Goal: Information Seeking & Learning: Get advice/opinions

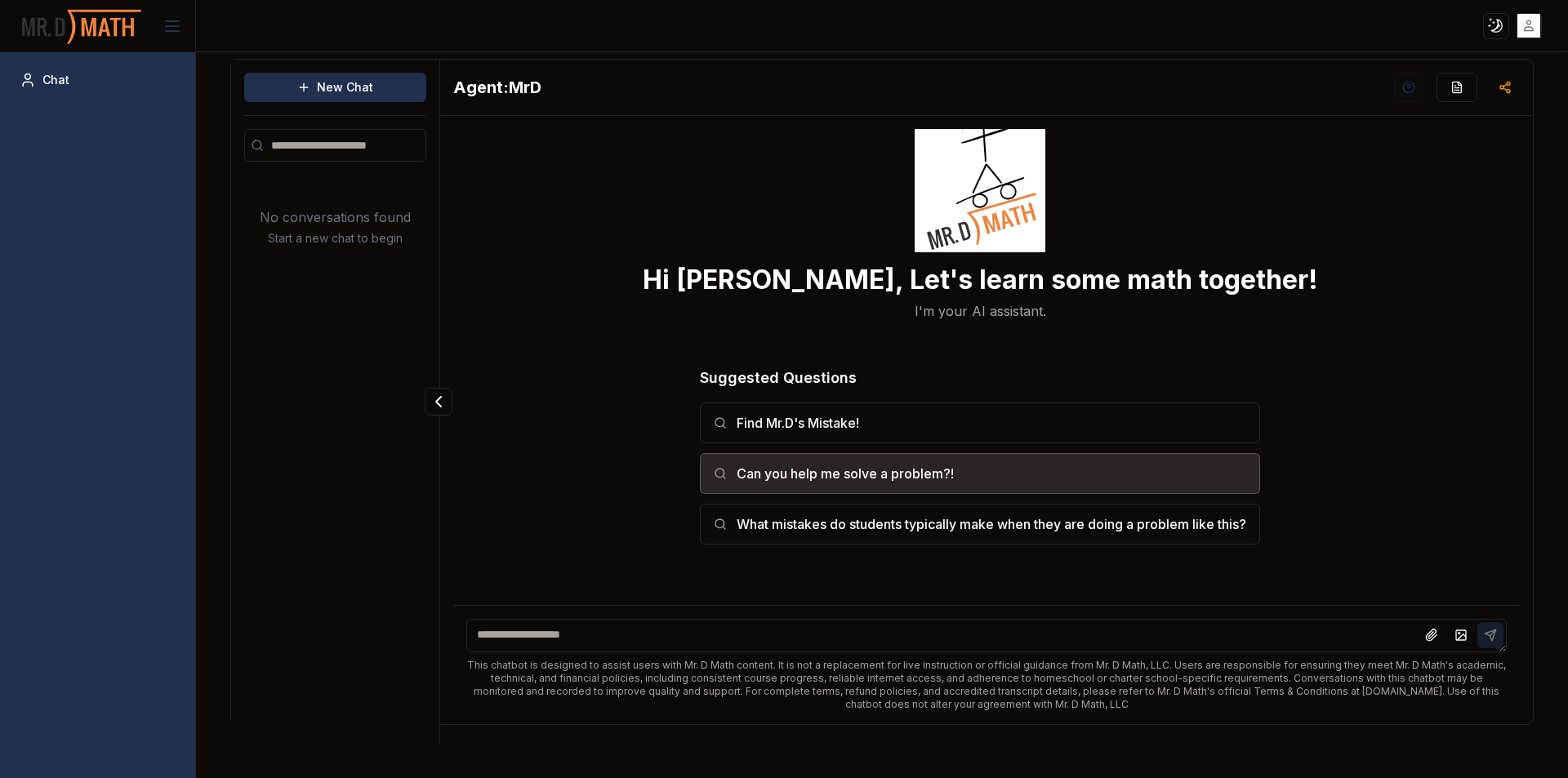
click at [1034, 476] on button "Can you help me solve a problem?!" at bounding box center [980, 473] width 560 height 41
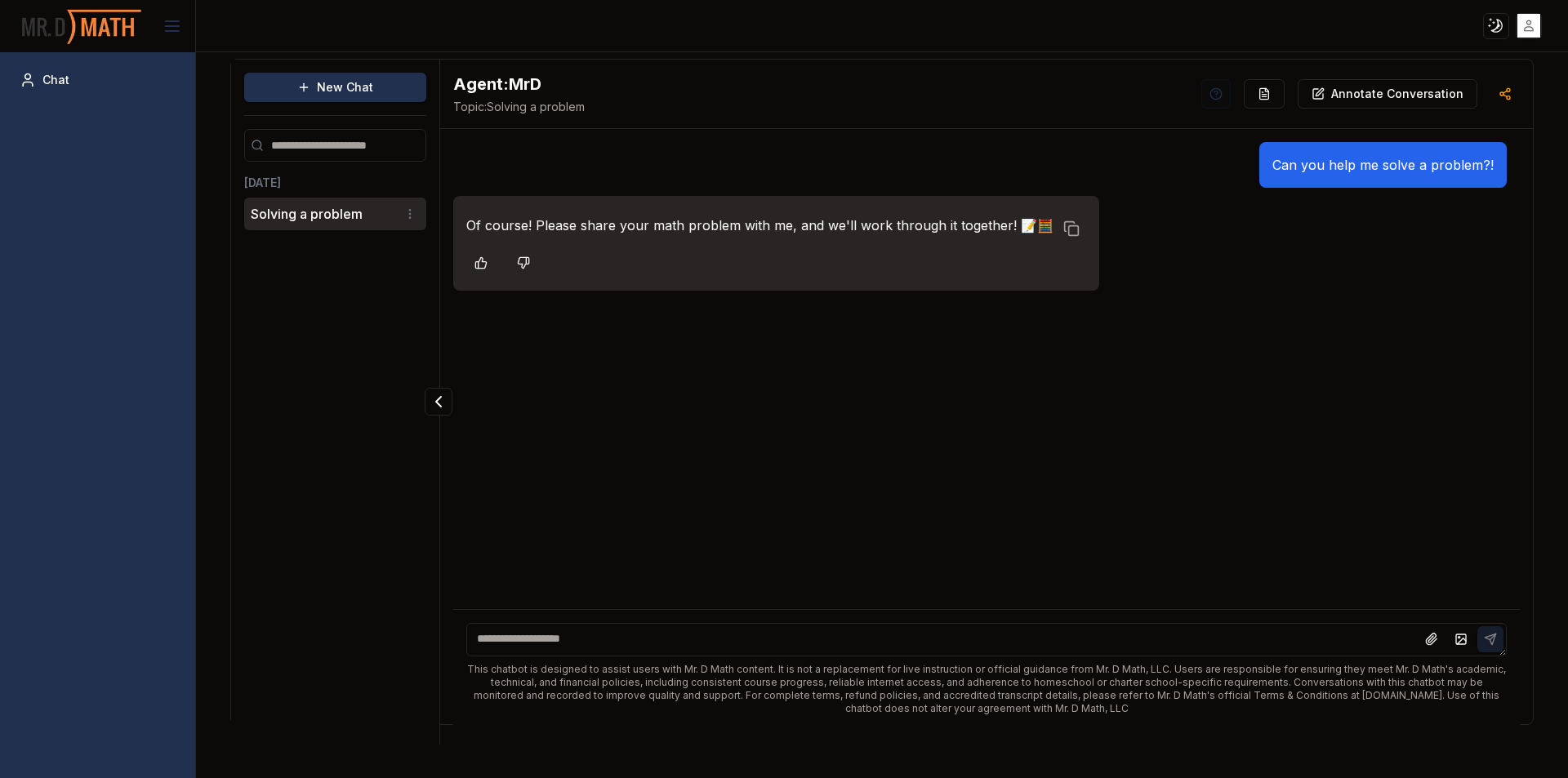
click at [1179, 631] on textarea at bounding box center [986, 640] width 1040 height 33
type textarea "*"
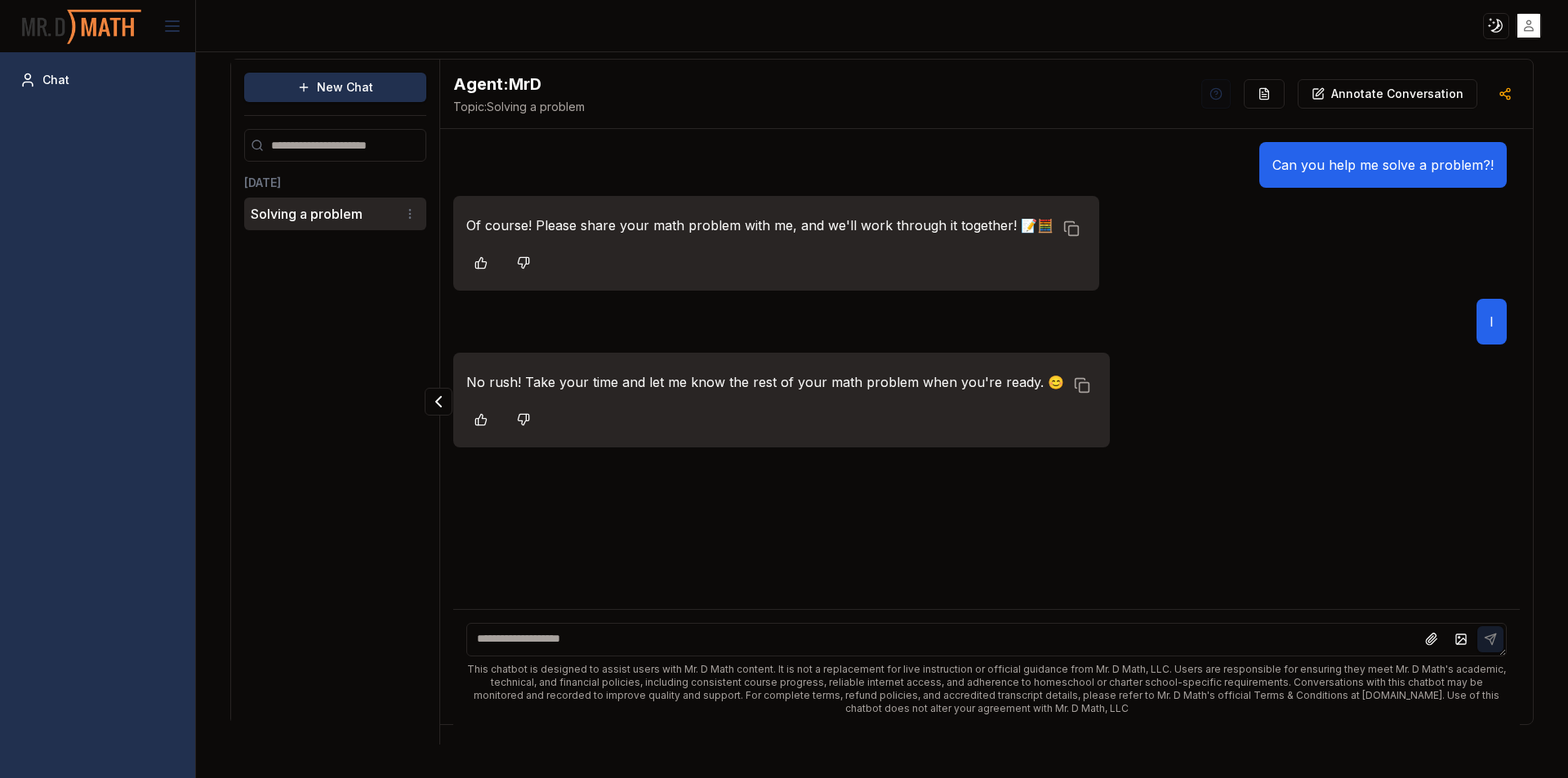
click at [947, 623] on textarea at bounding box center [986, 640] width 1040 height 33
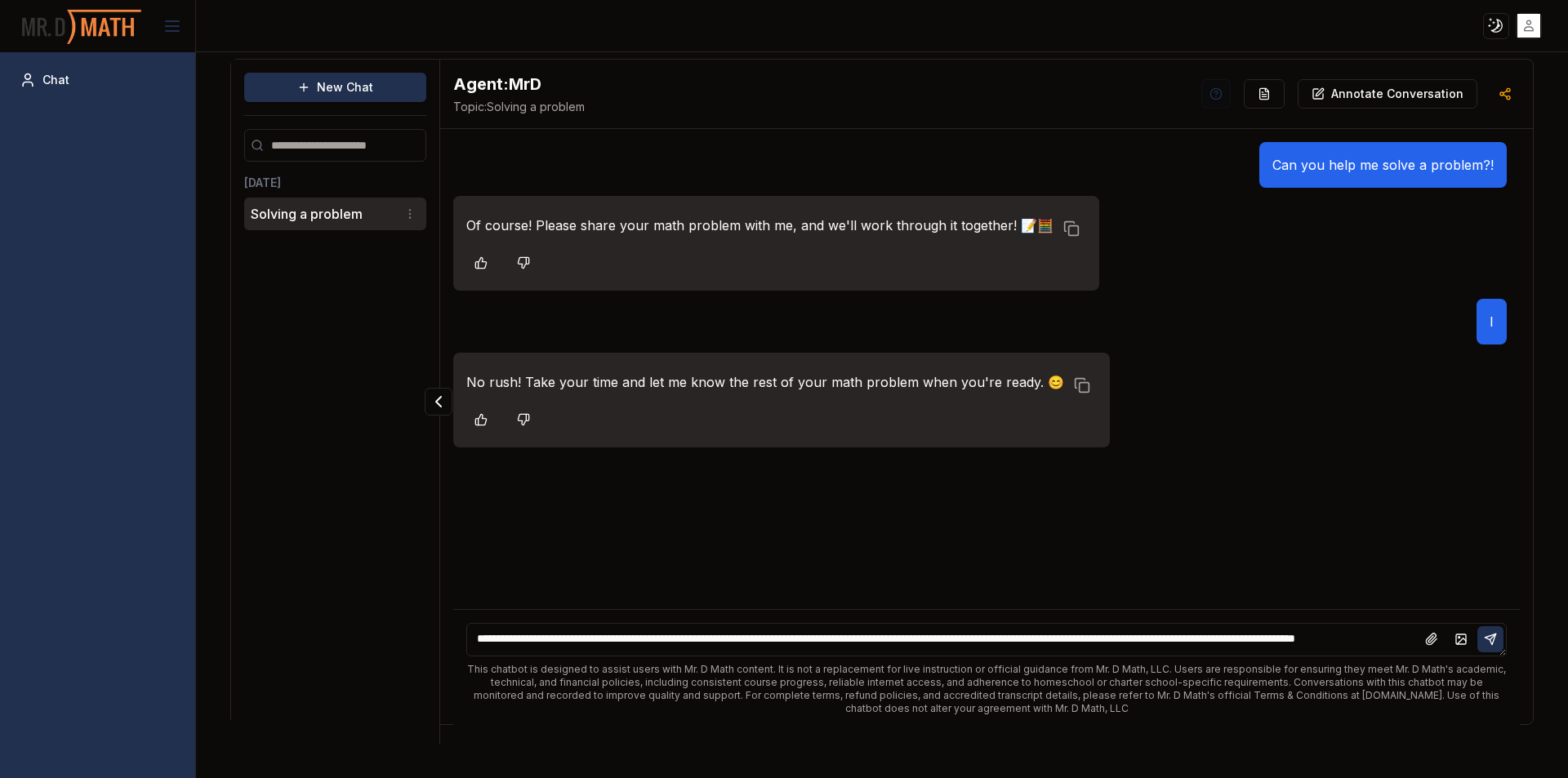
scroll to position [22, 0]
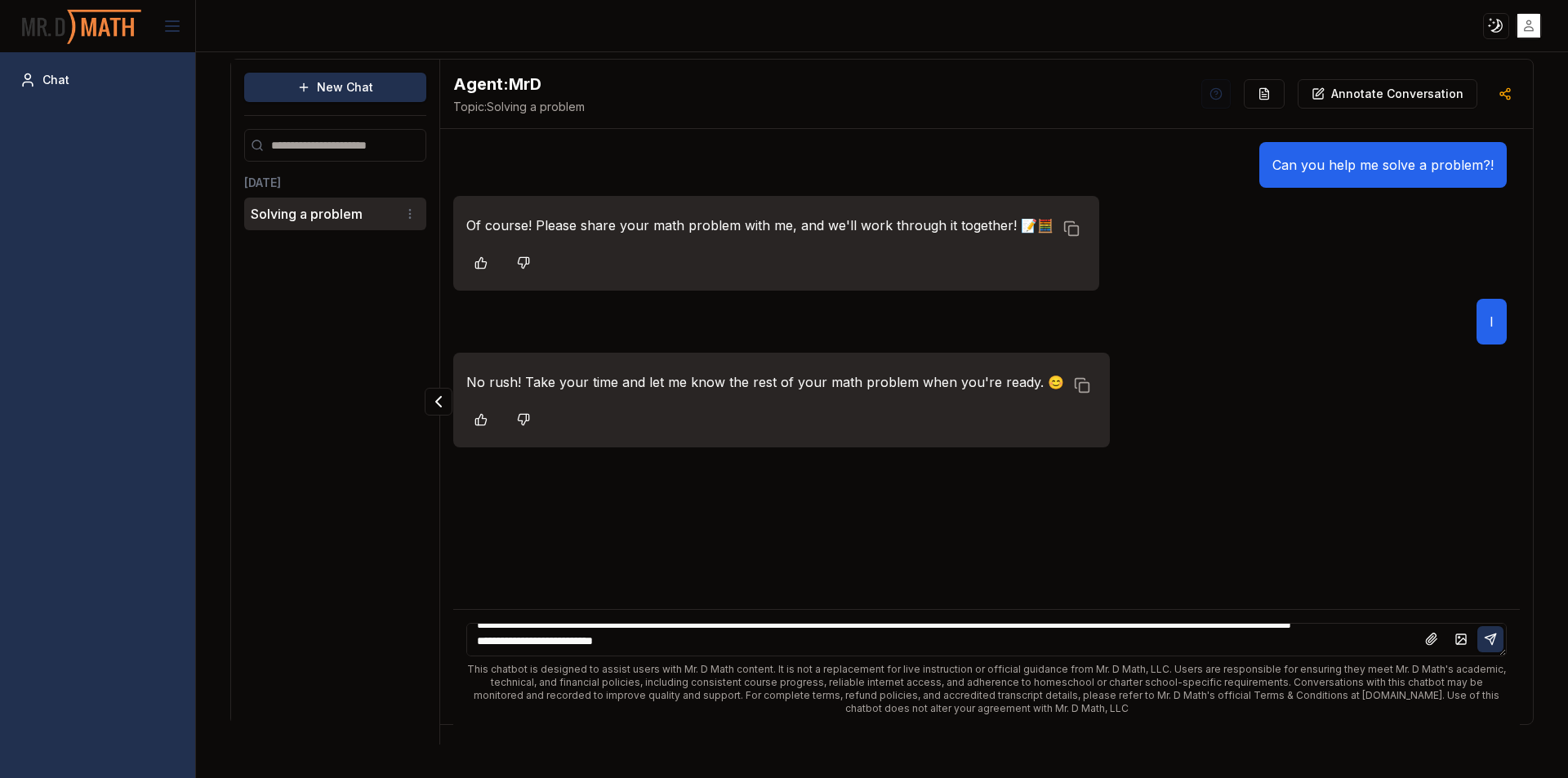
type textarea "**********"
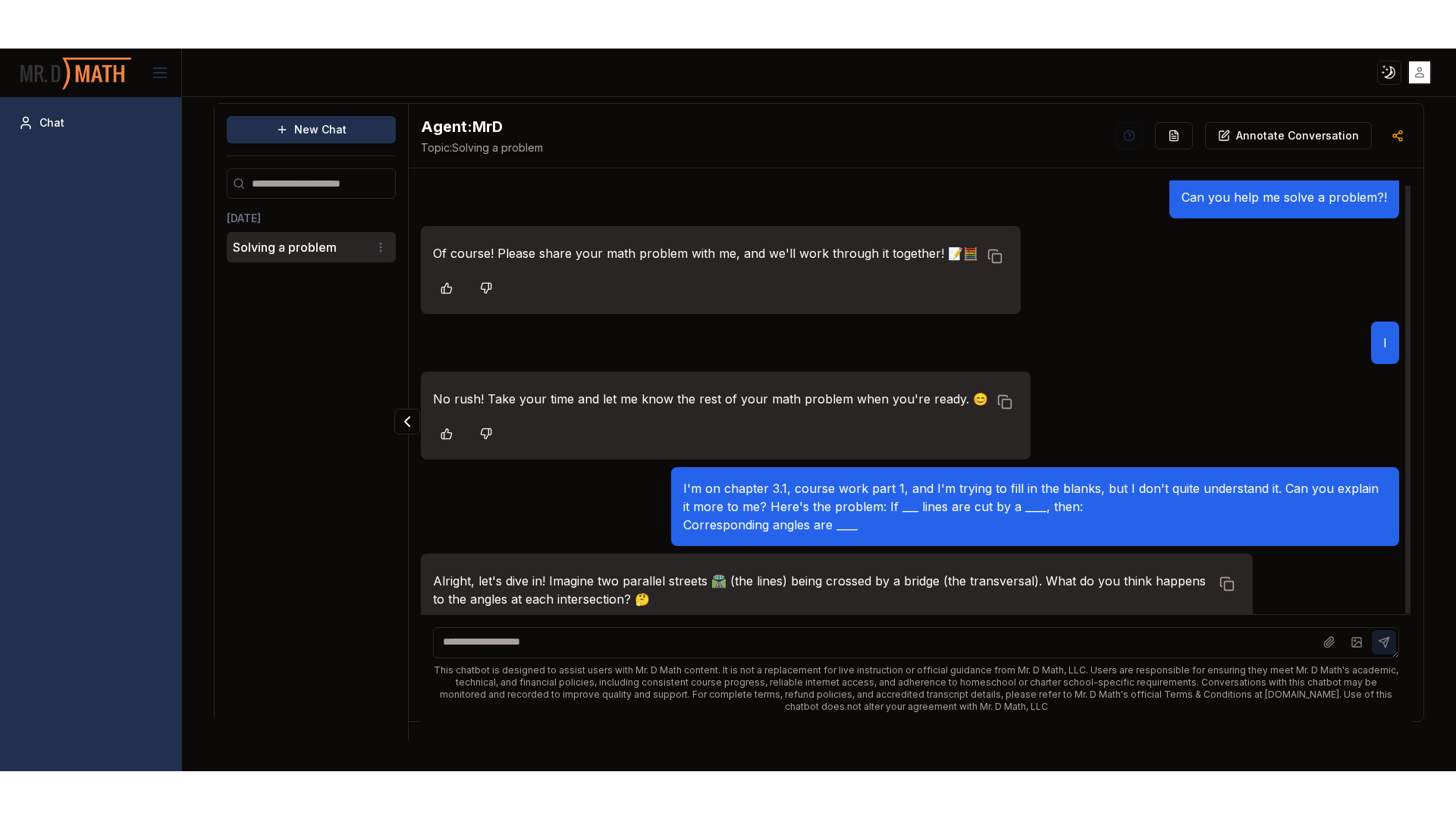
scroll to position [50, 0]
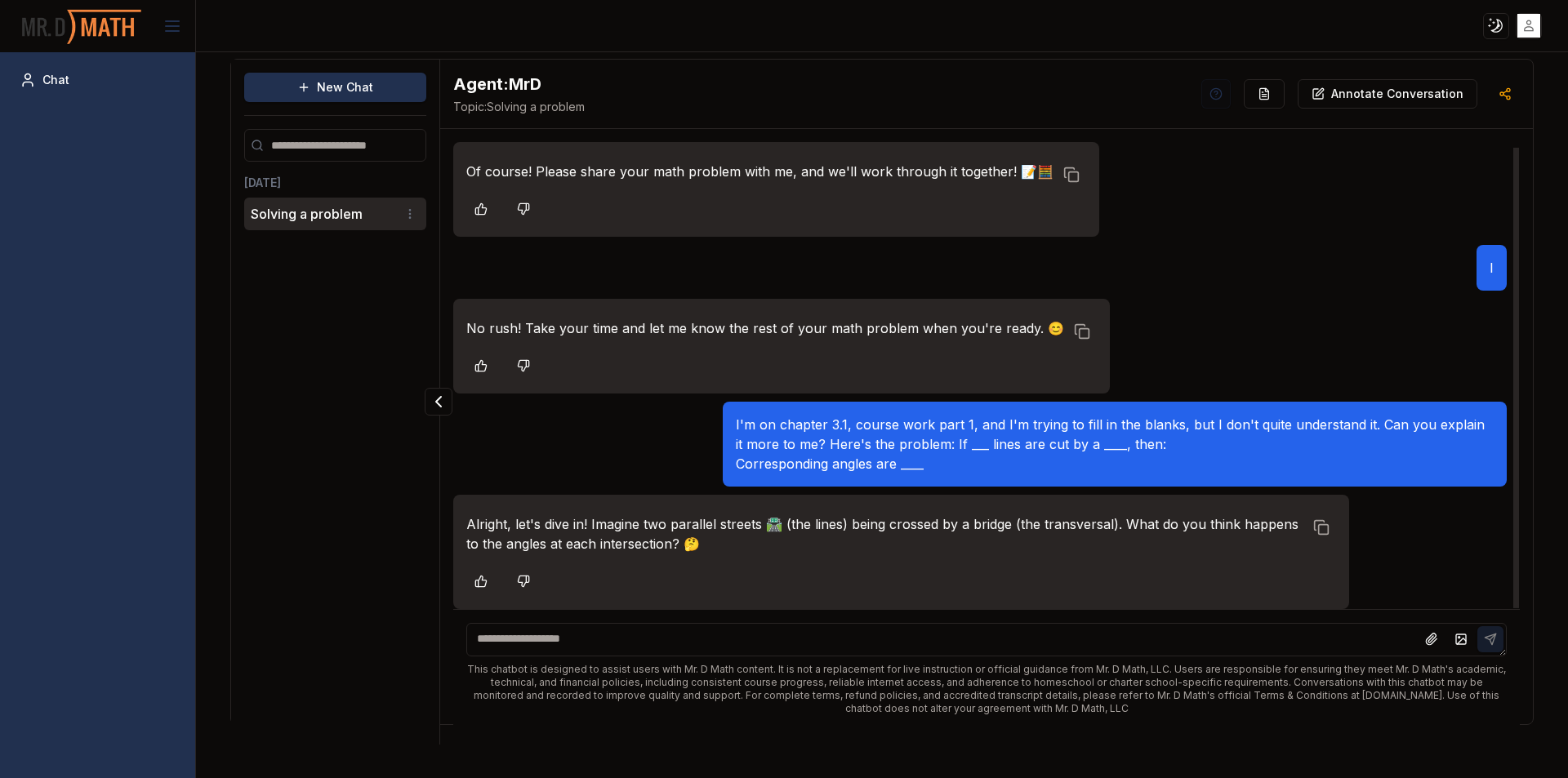
click at [546, 561] on div "Alright, let's dive in! Imagine two parallel streets 🛣️ (the lines) being cross…" at bounding box center [900, 552] width 896 height 114
drag, startPoint x: 677, startPoint y: 547, endPoint x: 713, endPoint y: 541, distance: 36.5
click at [713, 541] on p "Alright, let's dive in! Imagine two parallel streets 🛣️ (the lines) being cross…" at bounding box center [884, 534] width 837 height 40
click at [811, 552] on p "Alright, let's dive in! Imagine two parallel streets 🛣️ (the lines) being cross…" at bounding box center [884, 534] width 837 height 40
click at [1477, 444] on p "I'm on chapter 3.1, course work part 1, and I'm trying to fill in the blanks, b…" at bounding box center [1114, 444] width 758 height 59
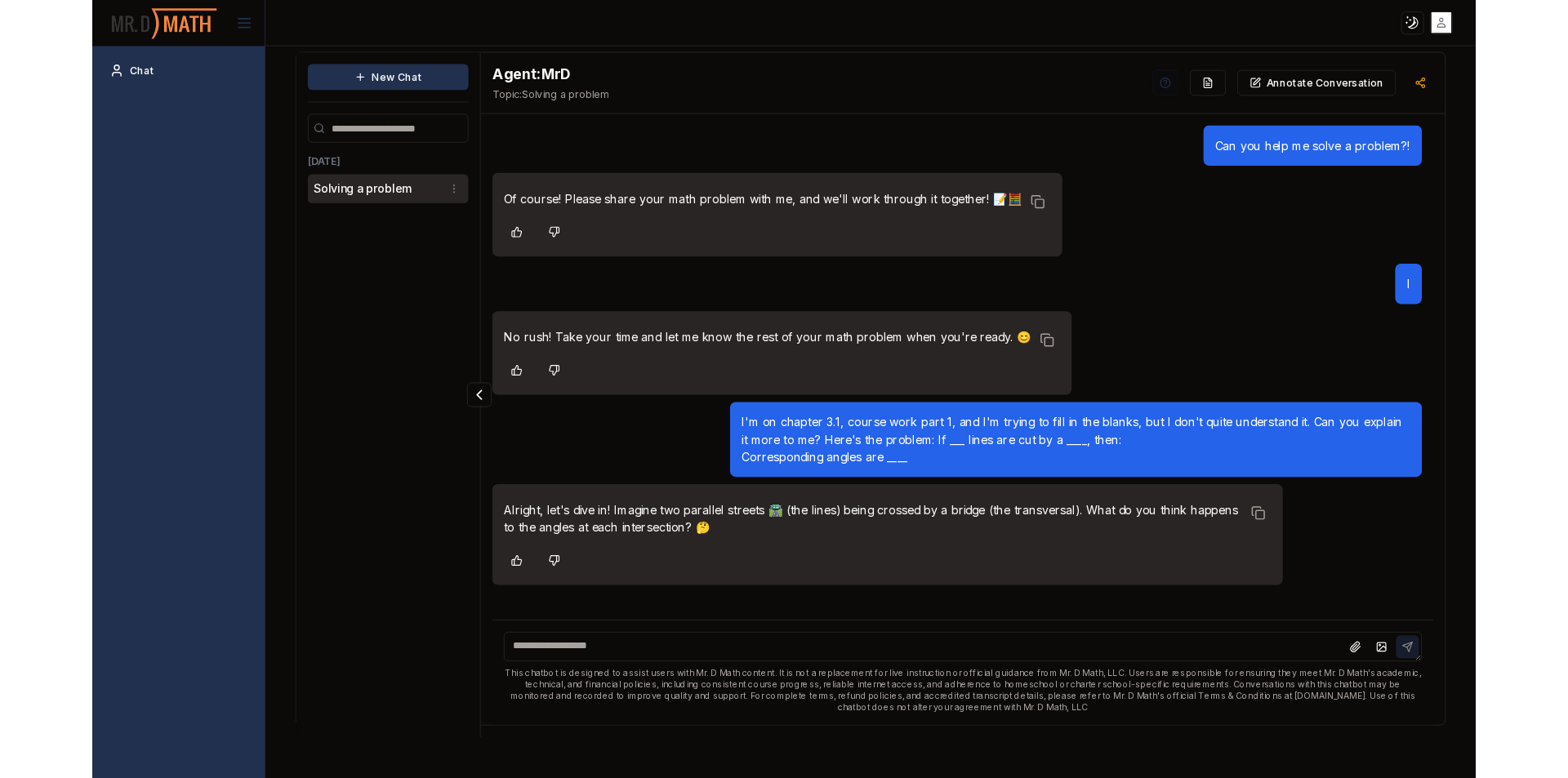
scroll to position [0, 0]
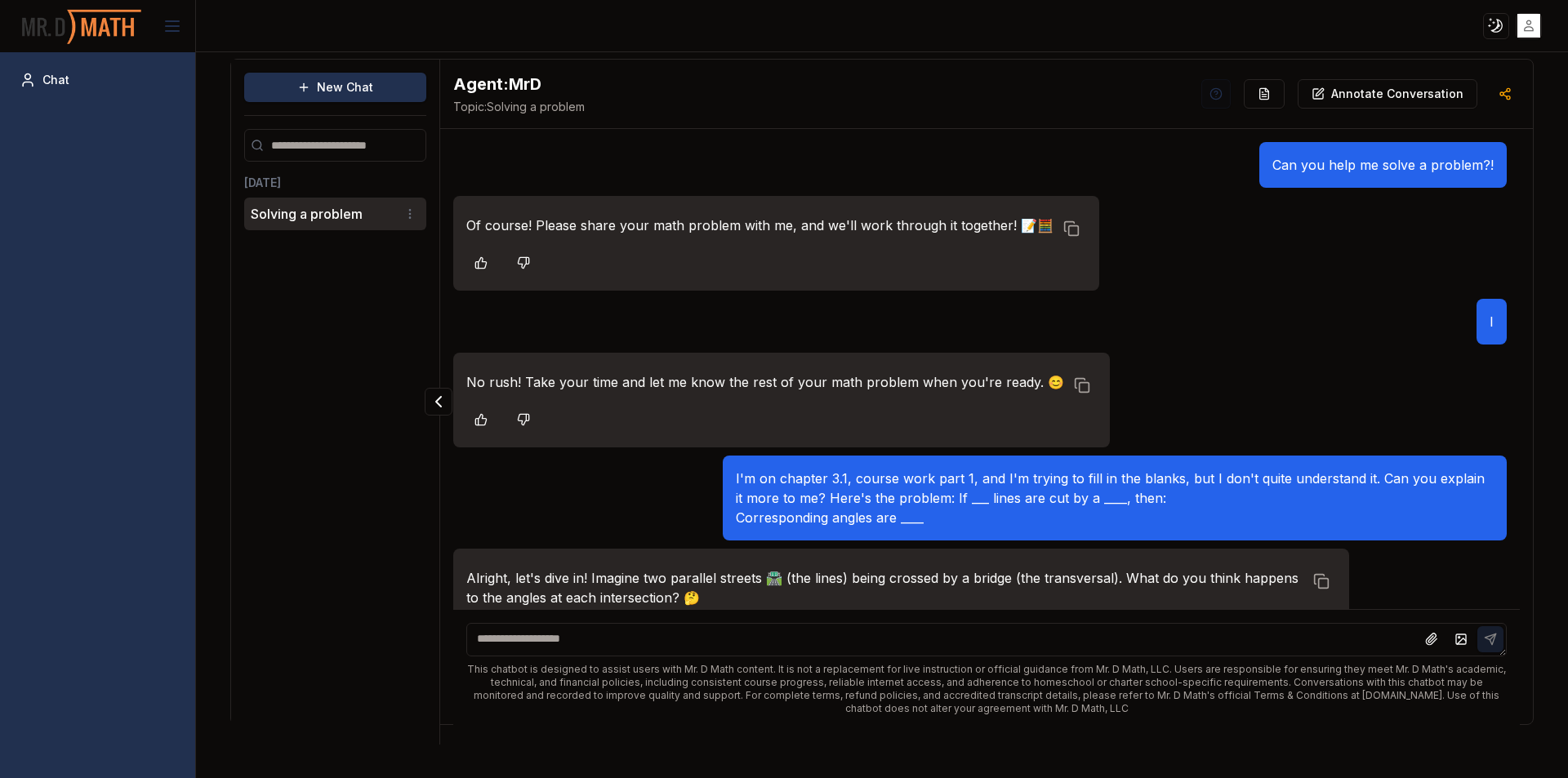
click at [819, 621] on div "This chatbot is designed to assist users with Mr. D Math content. It is not a r…" at bounding box center [986, 668] width 1066 height 119
click at [835, 631] on textarea at bounding box center [986, 640] width 1040 height 33
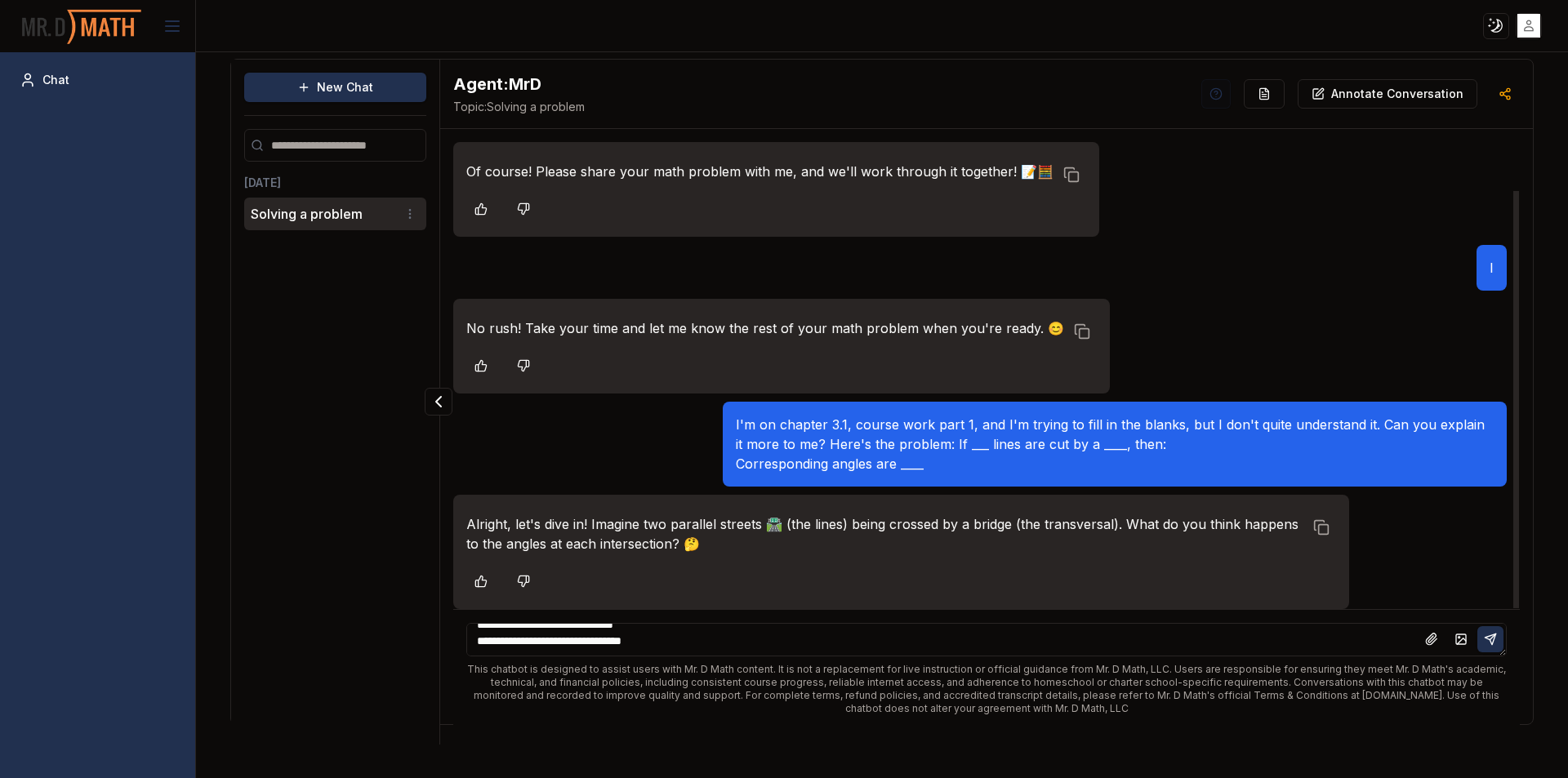
scroll to position [71, 0]
type textarea "**********"
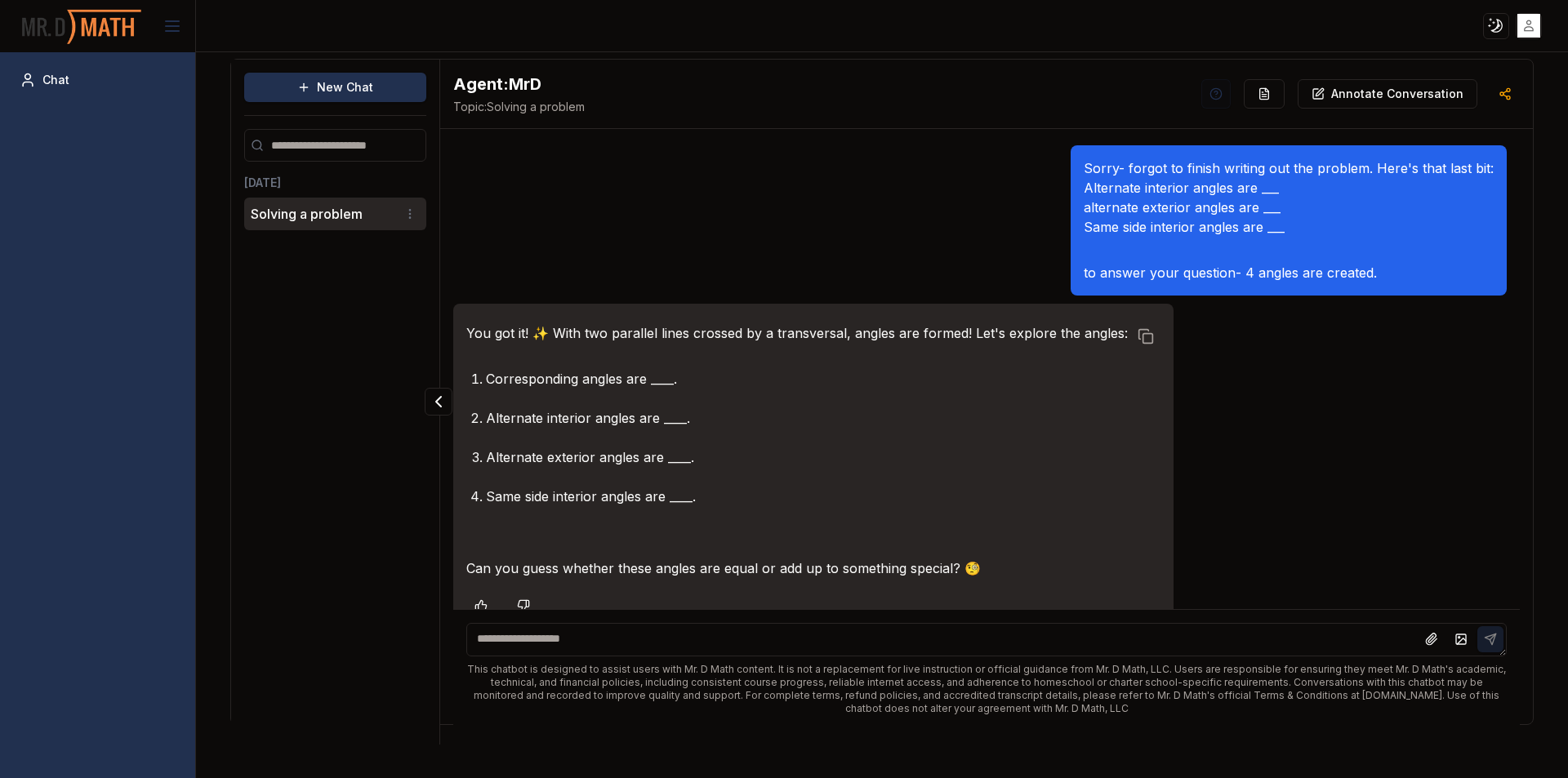
scroll to position [529, 0]
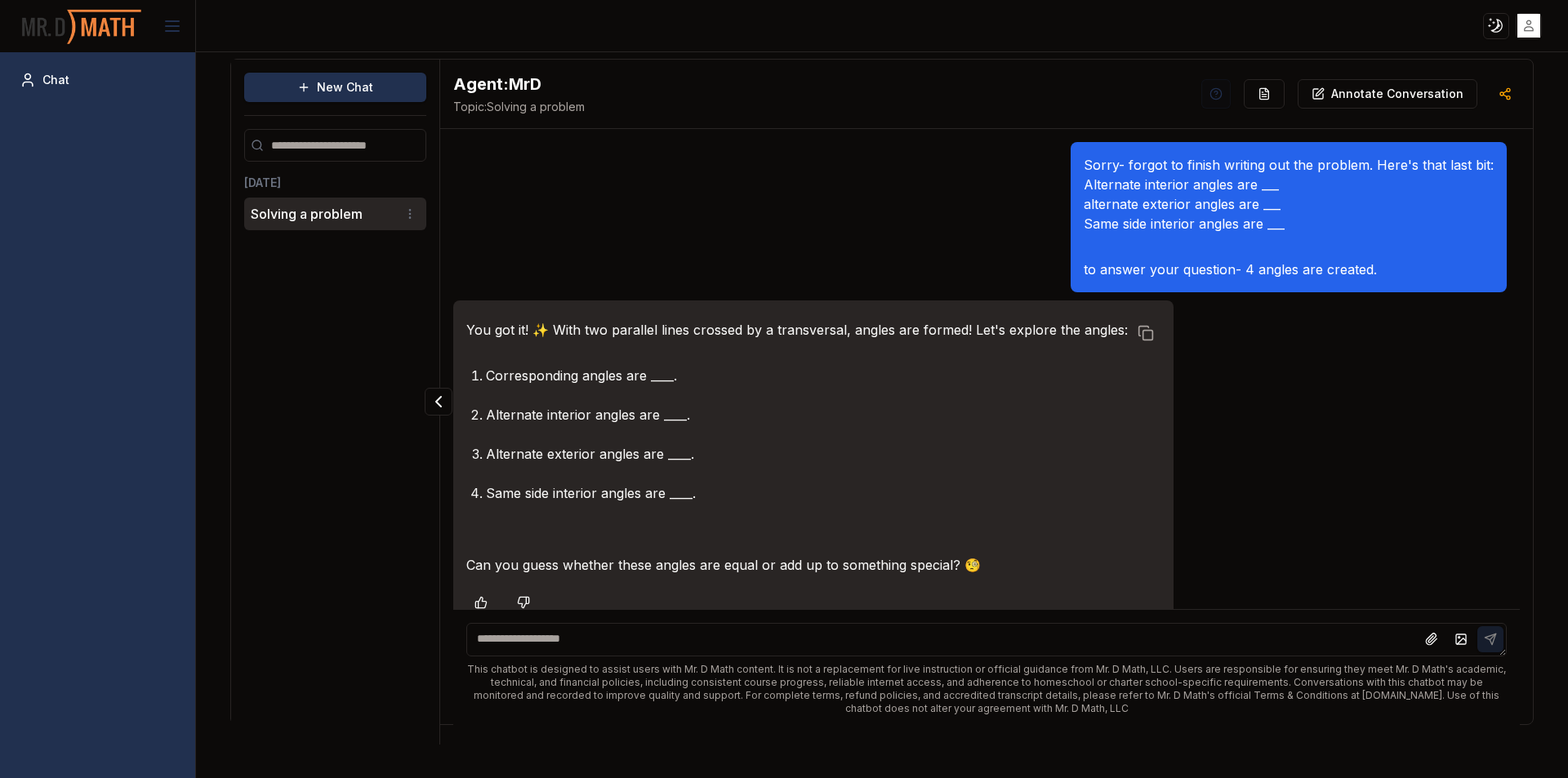
click at [921, 631] on textarea at bounding box center [986, 640] width 1040 height 33
click at [697, 657] on div "This chatbot is designed to assist users with Mr. D Math content. It is not a r…" at bounding box center [986, 668] width 1066 height 119
click at [703, 645] on textarea at bounding box center [986, 640] width 1040 height 33
click at [748, 633] on textarea at bounding box center [986, 640] width 1040 height 33
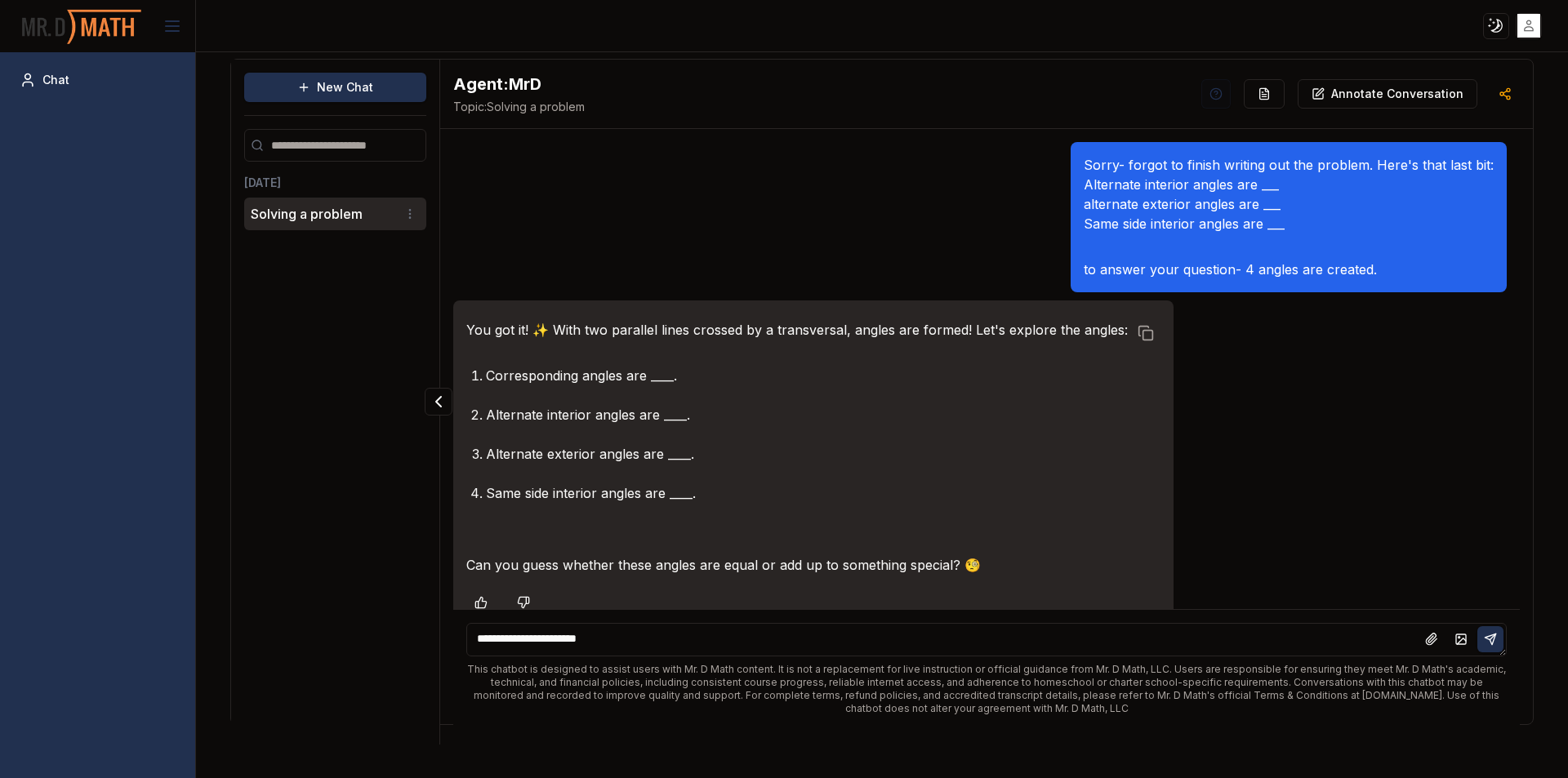
type textarea "**********"
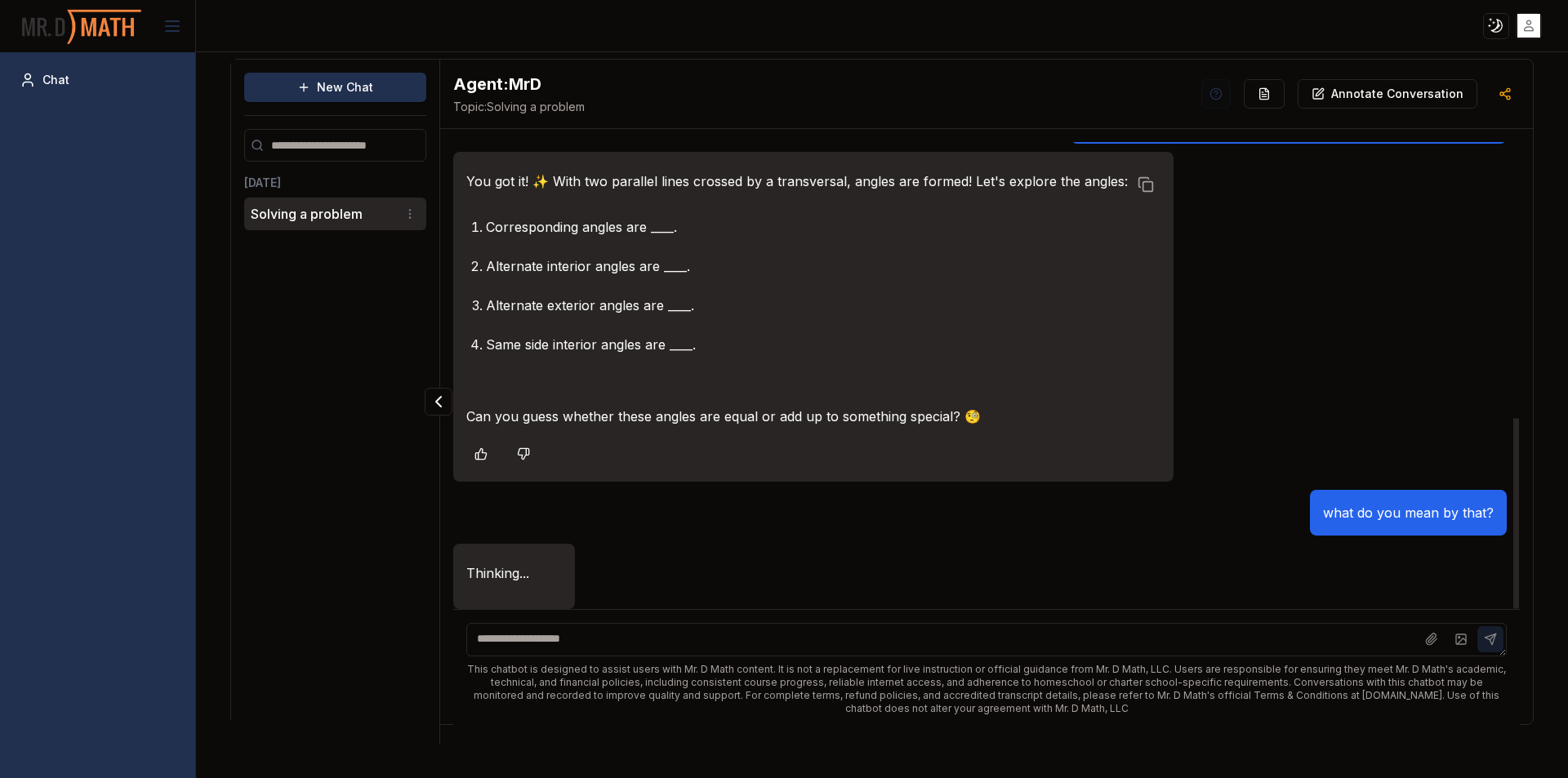
scroll to position [726, 0]
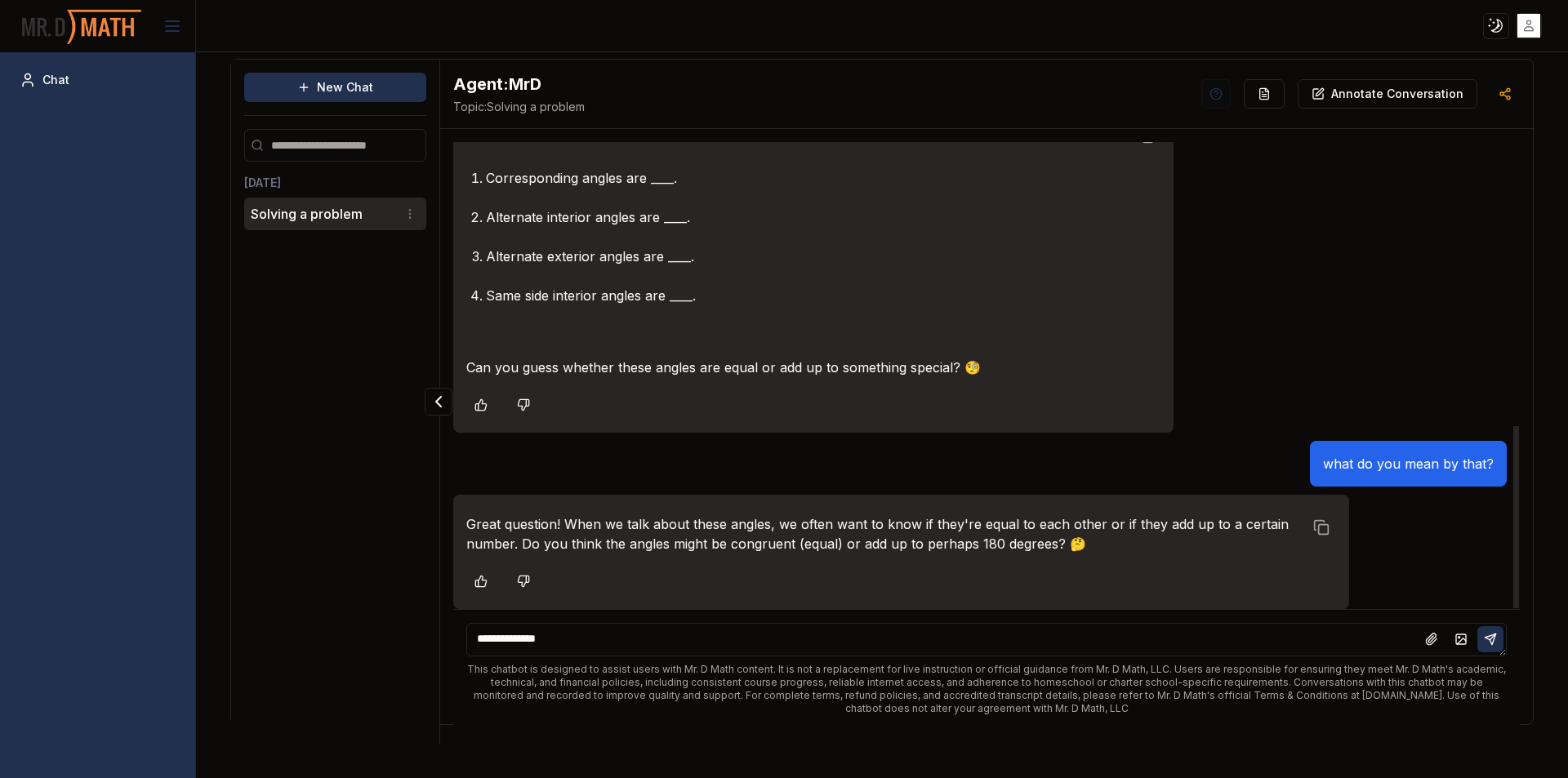
drag, startPoint x: 738, startPoint y: 577, endPoint x: 707, endPoint y: 632, distance: 63.1
click at [707, 632] on textarea "**********" at bounding box center [986, 640] width 1040 height 33
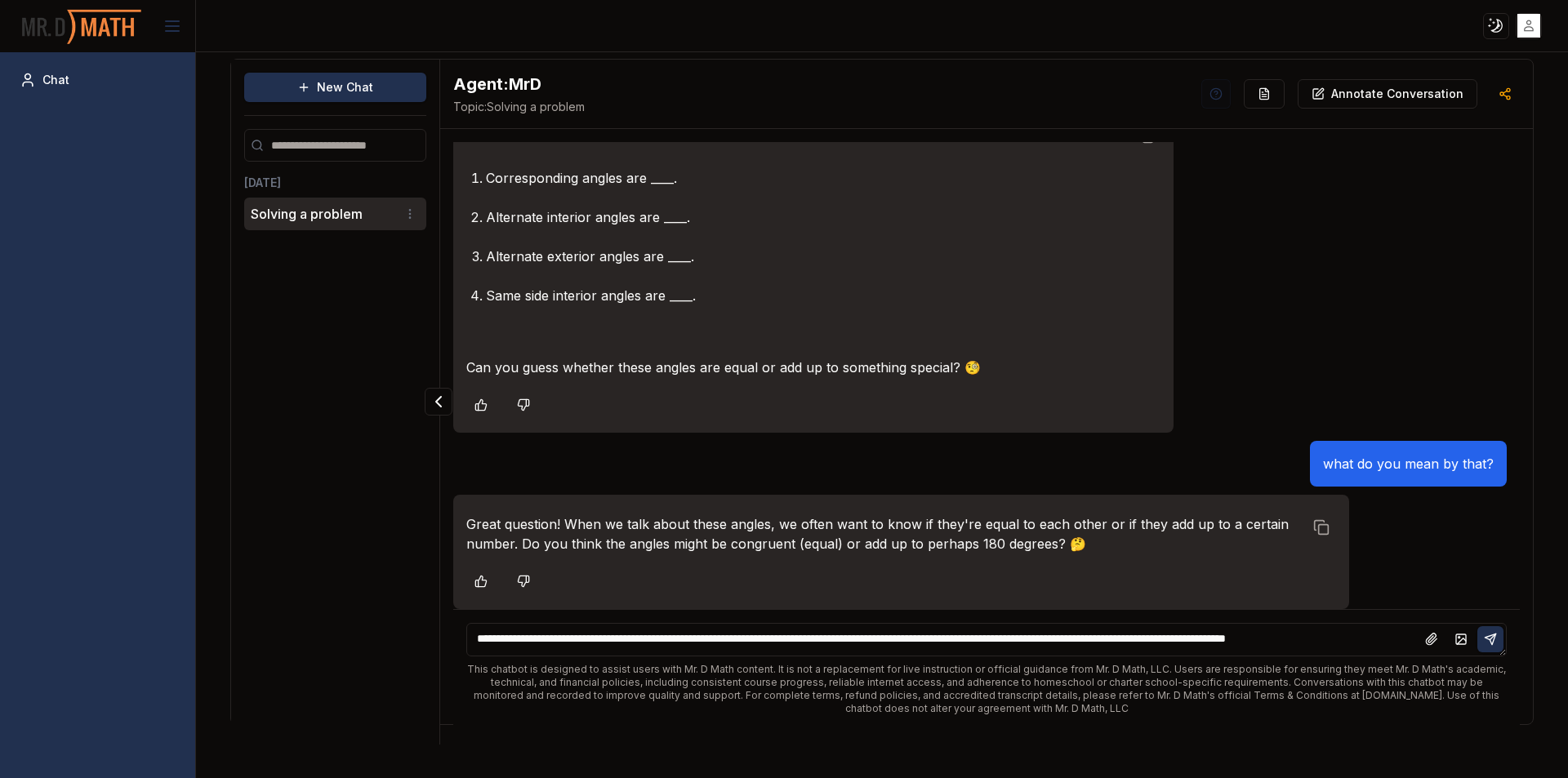
scroll to position [6, 0]
type textarea "**********"
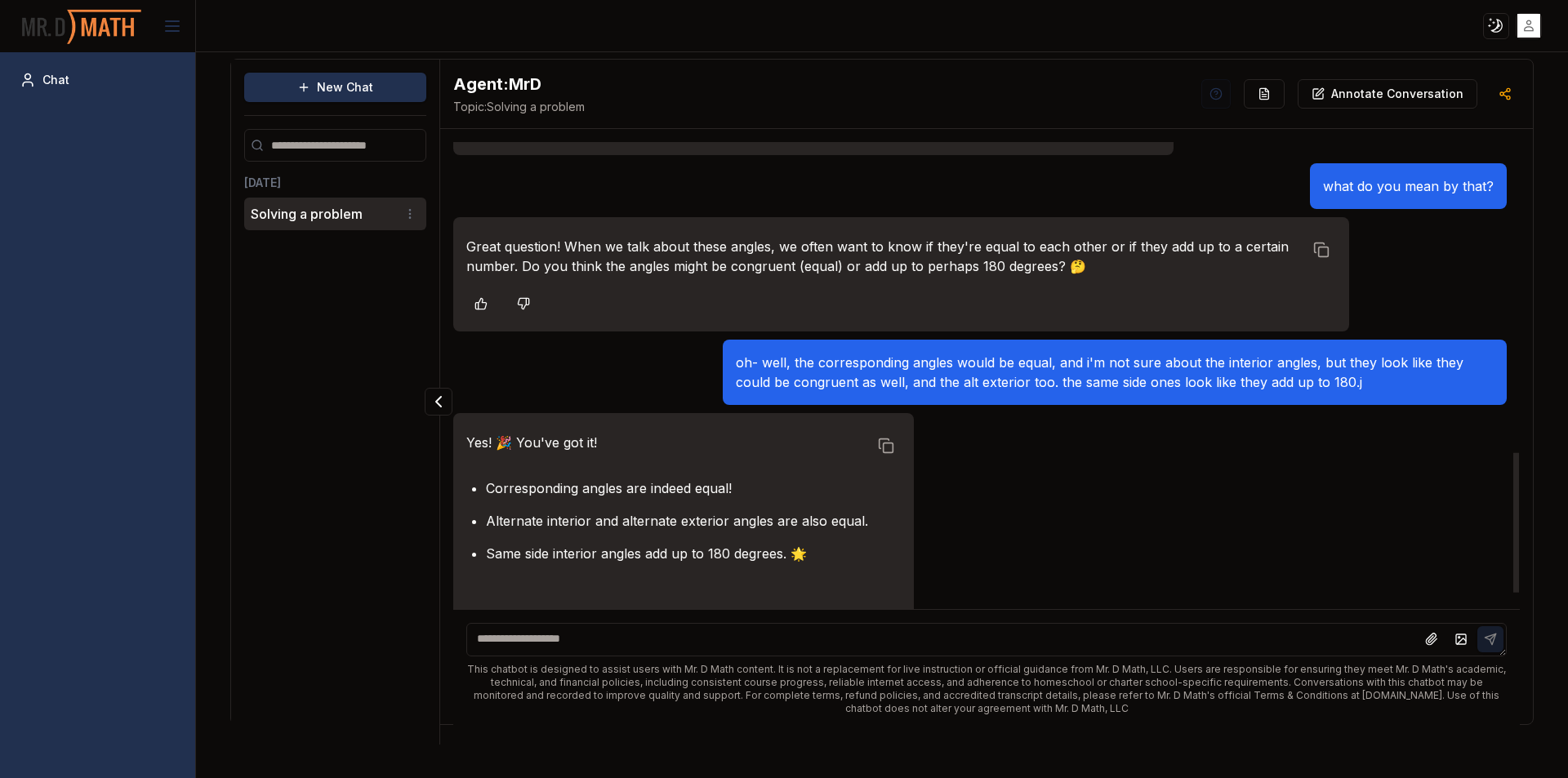
scroll to position [1086, 0]
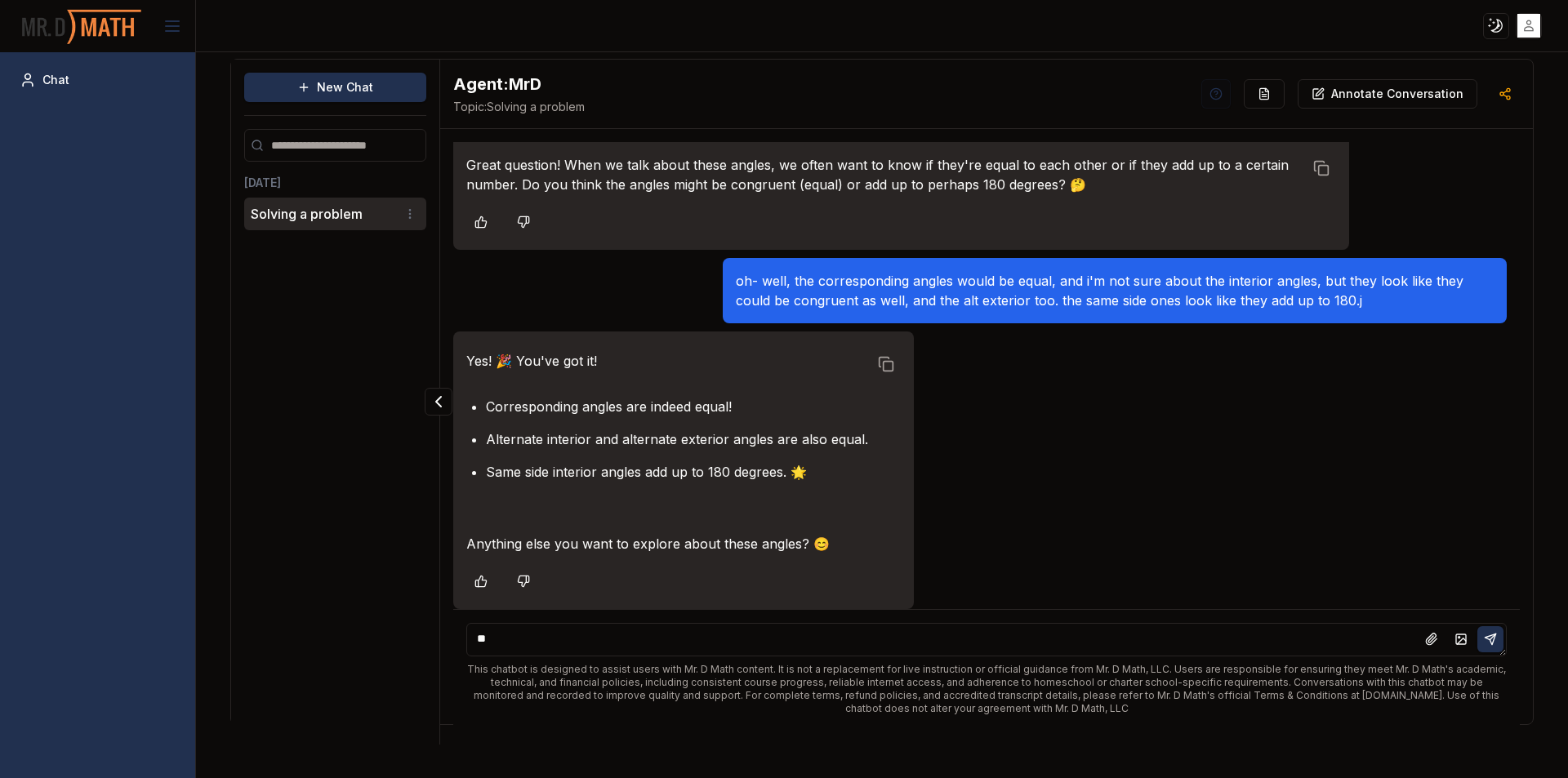
type textarea "*"
type textarea "**********"
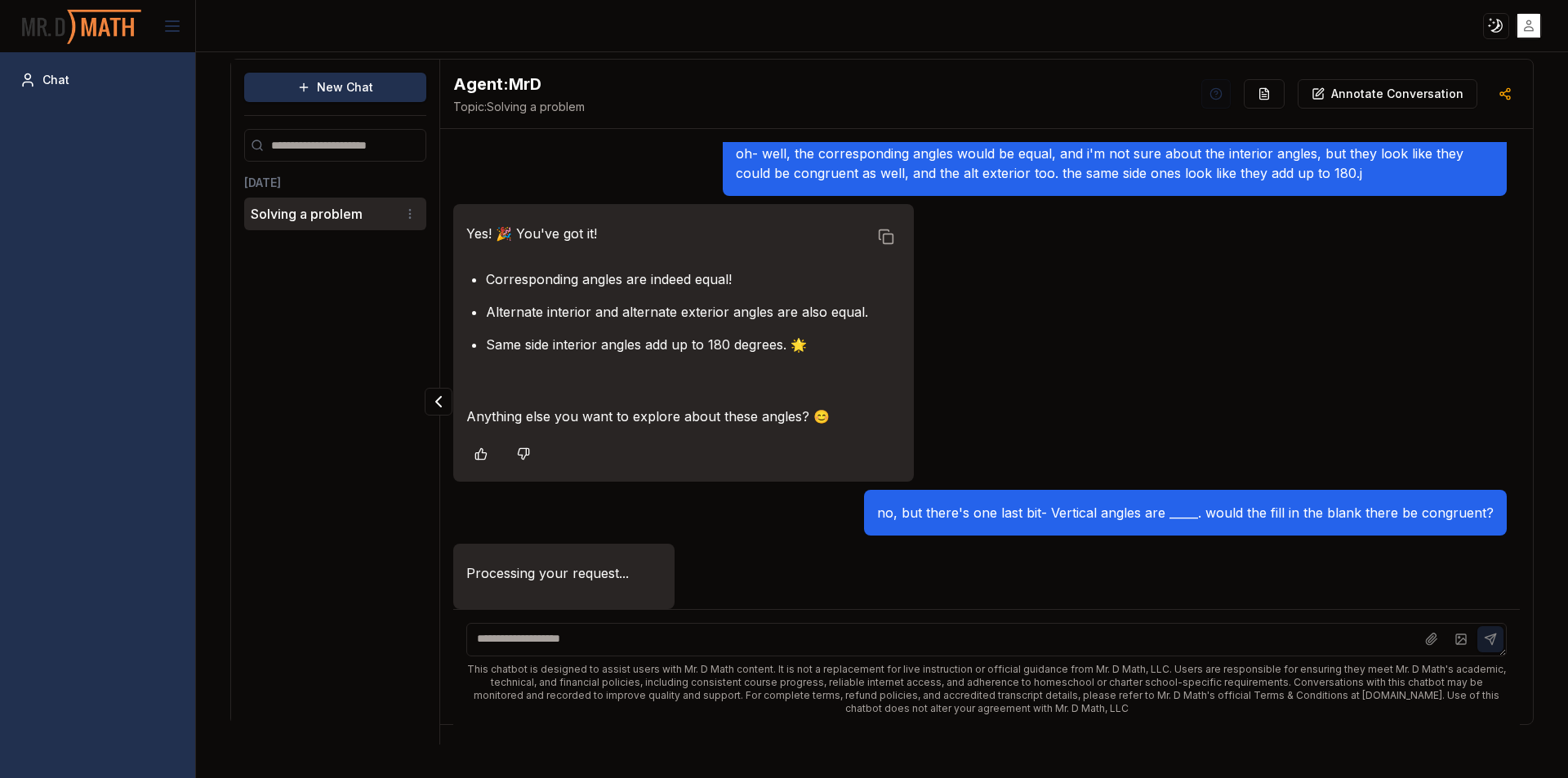
scroll to position [1262, 0]
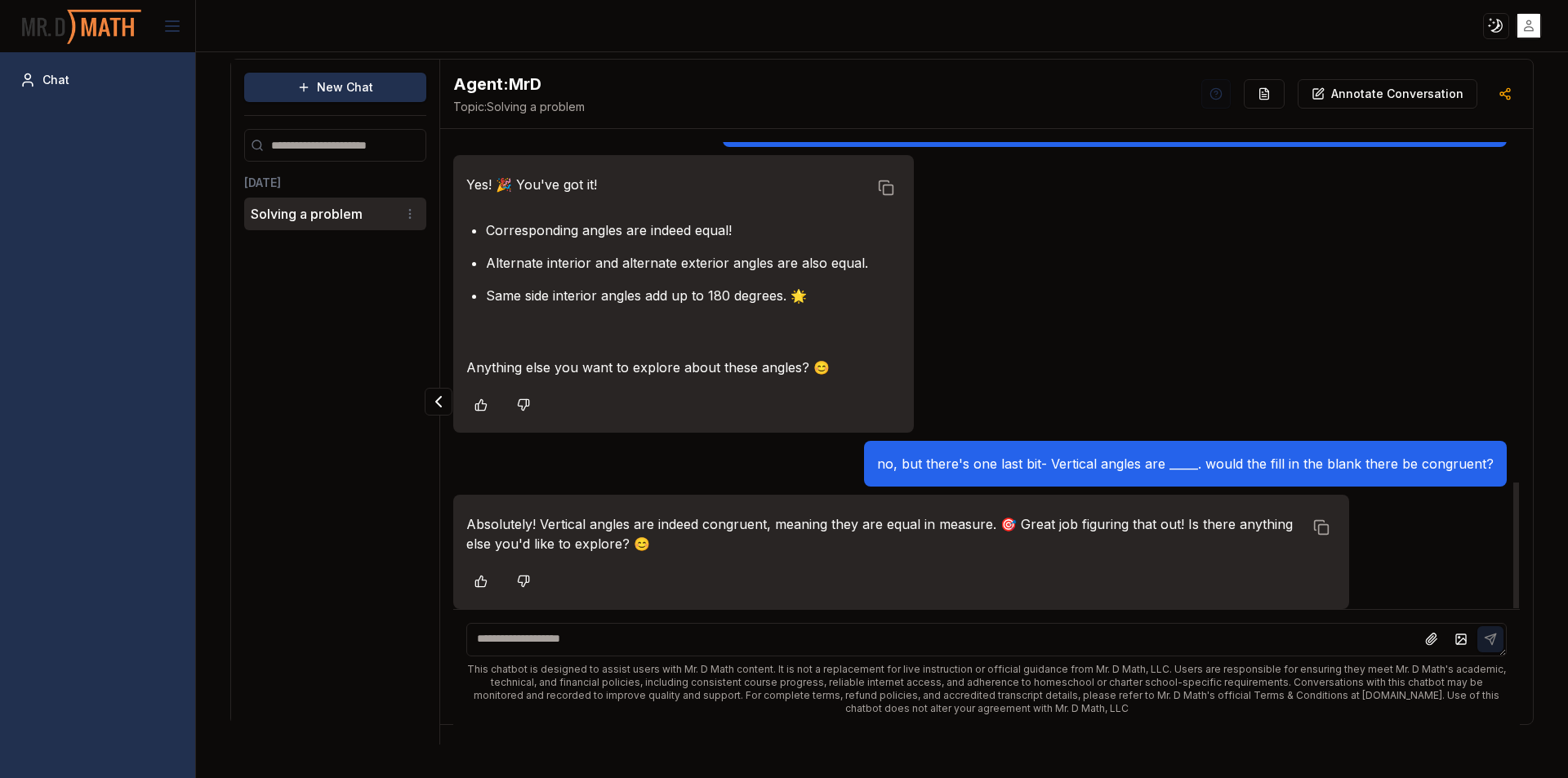
click at [410, 206] on html "Toggle theme Toggle user menu Chat New Chat [DATE] Solving a problem Agent: MrD…" at bounding box center [784, 389] width 1568 height 778
click at [375, 248] on div "Rename" at bounding box center [367, 244] width 97 height 26
type input "*"
click at [408, 219] on icon at bounding box center [410, 216] width 6 height 6
click at [627, 648] on textarea at bounding box center [986, 640] width 1040 height 33
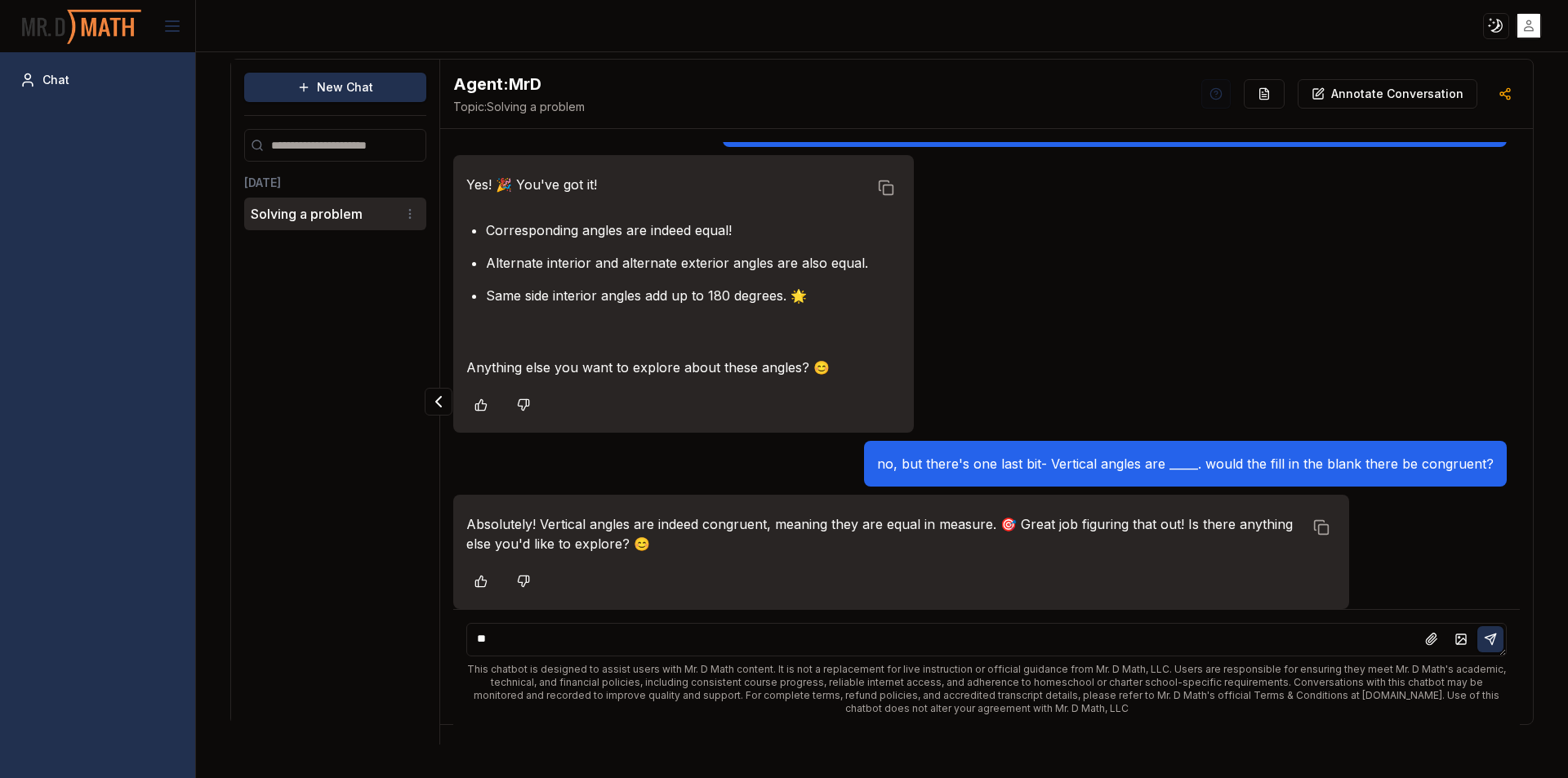
type textarea "*"
type textarea "**********"
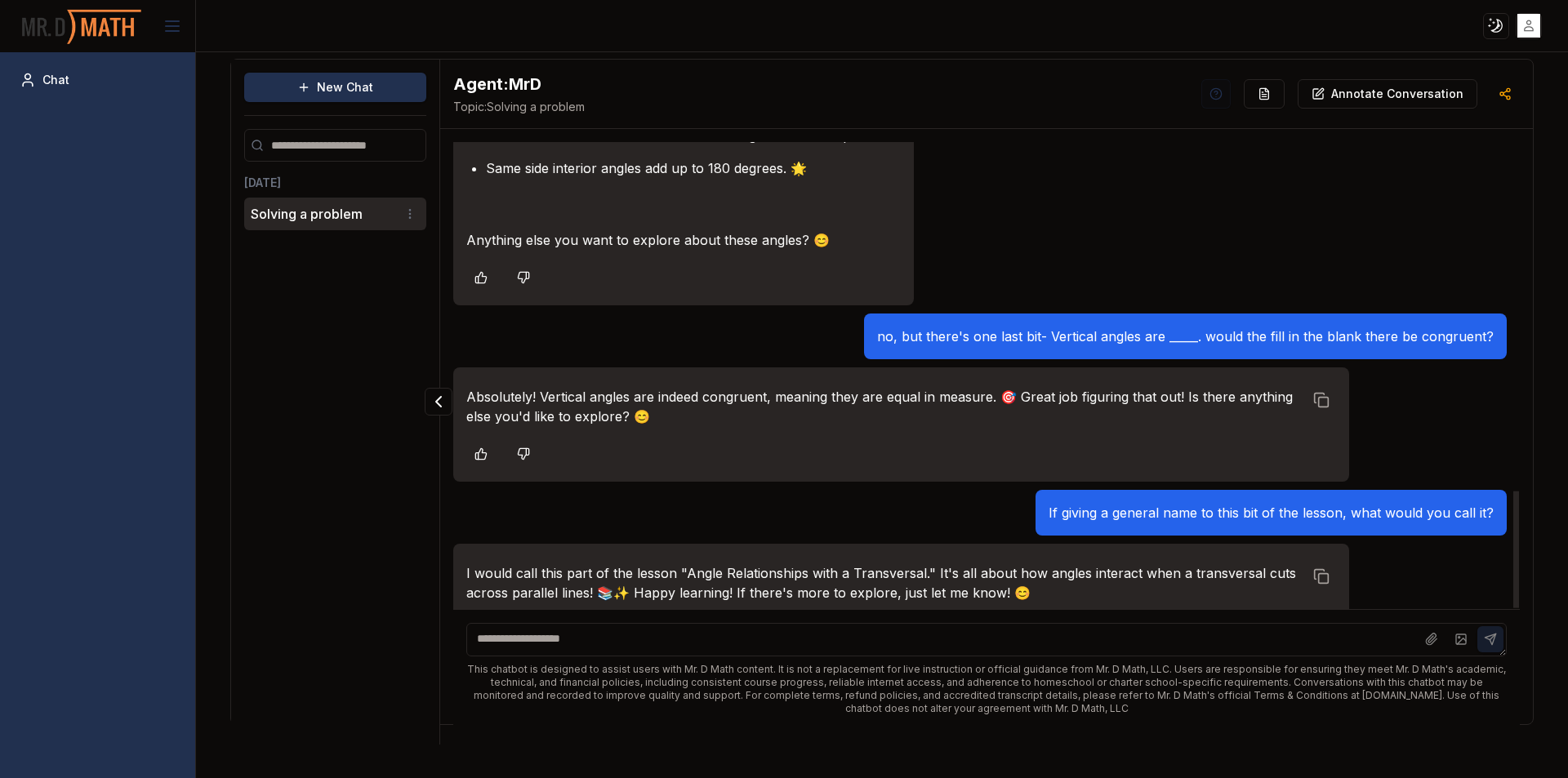
scroll to position [1438, 0]
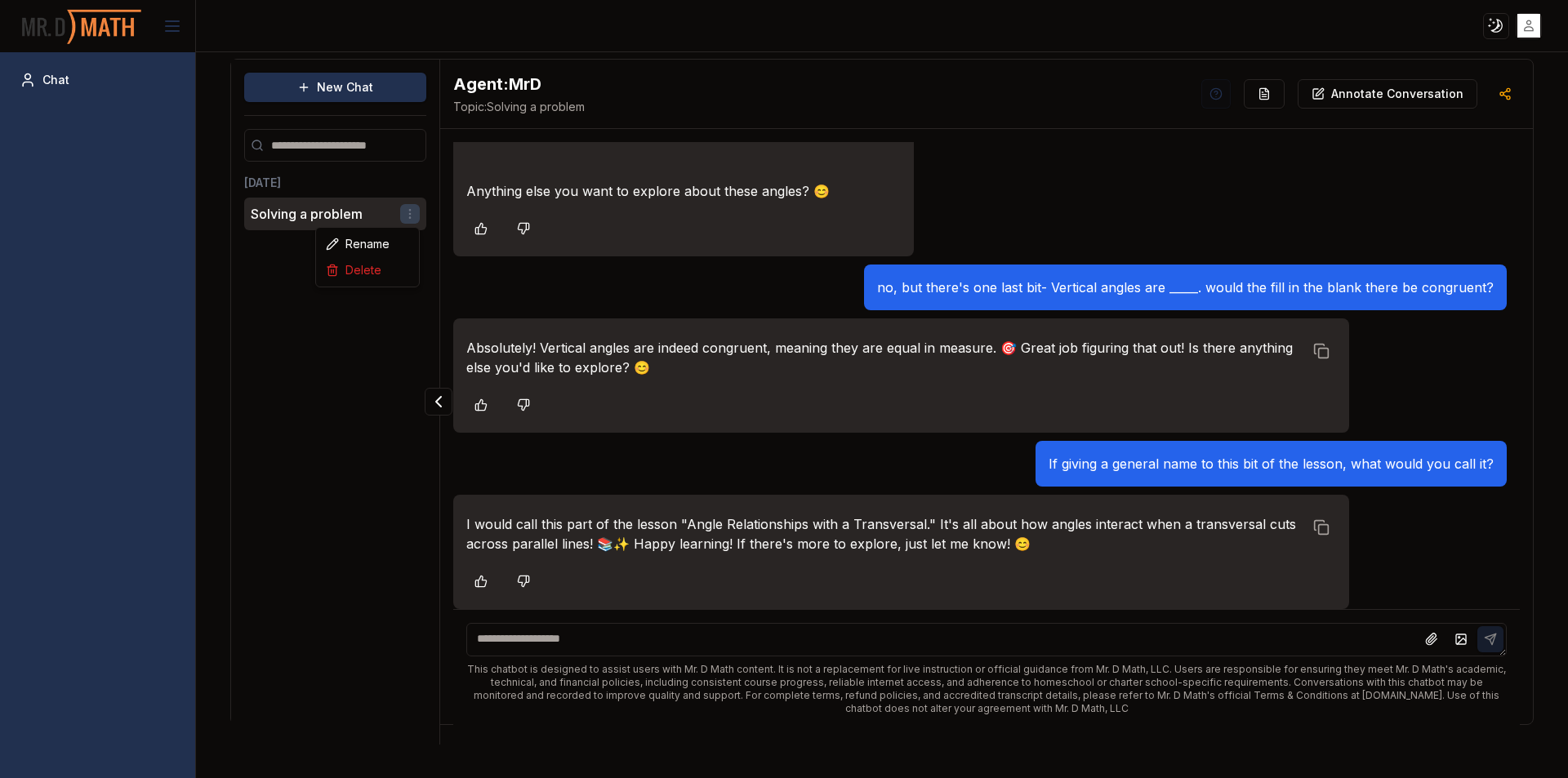
click at [408, 206] on html "Toggle theme Toggle user menu Chat New Chat [DATE] Solving a problem Agent: MrD…" at bounding box center [784, 389] width 1568 height 778
click at [397, 232] on div "Rename" at bounding box center [367, 244] width 97 height 26
type input "*"
type input "**********"
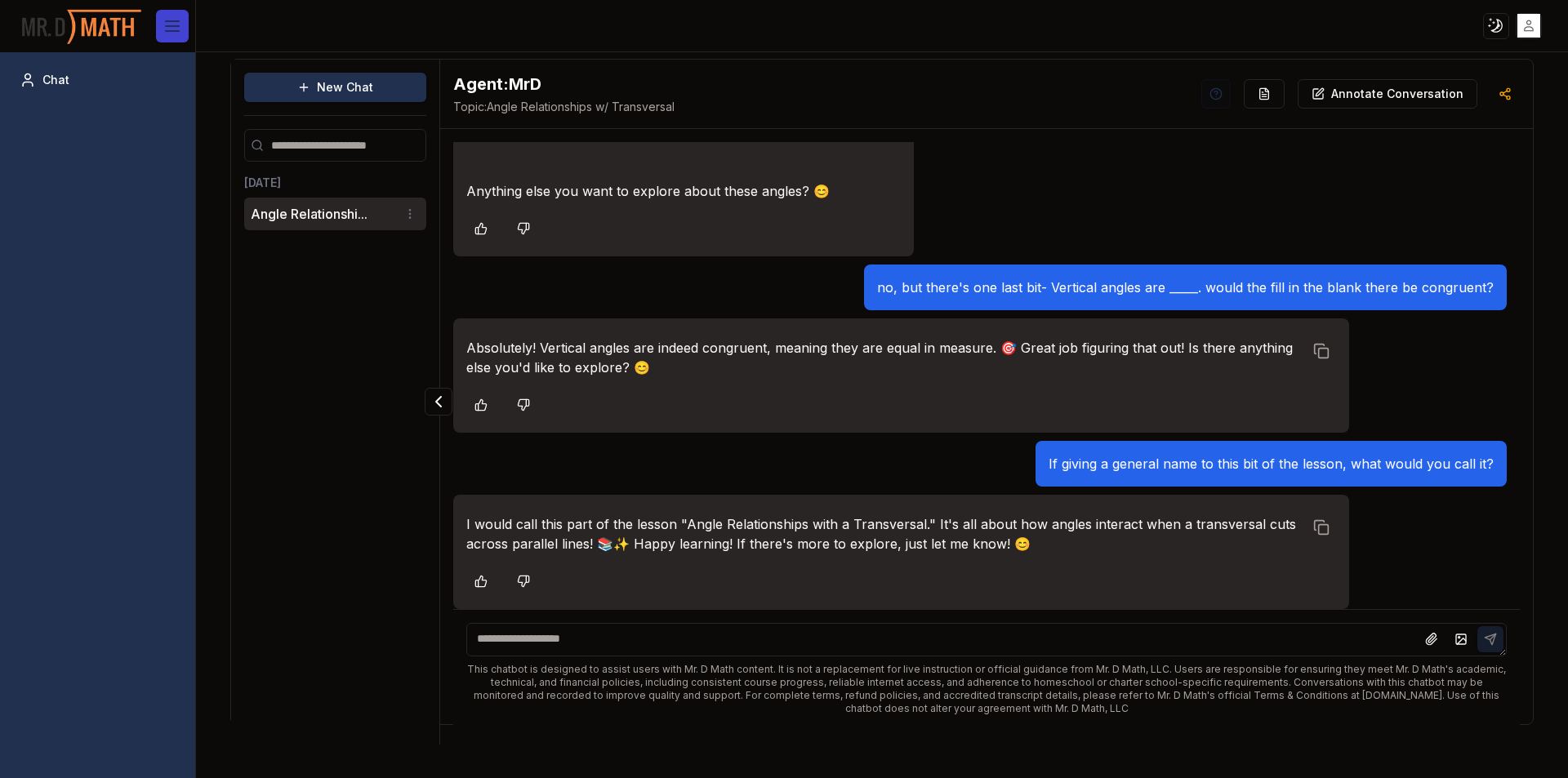
click at [169, 27] on icon at bounding box center [171, 26] width 19 height 19
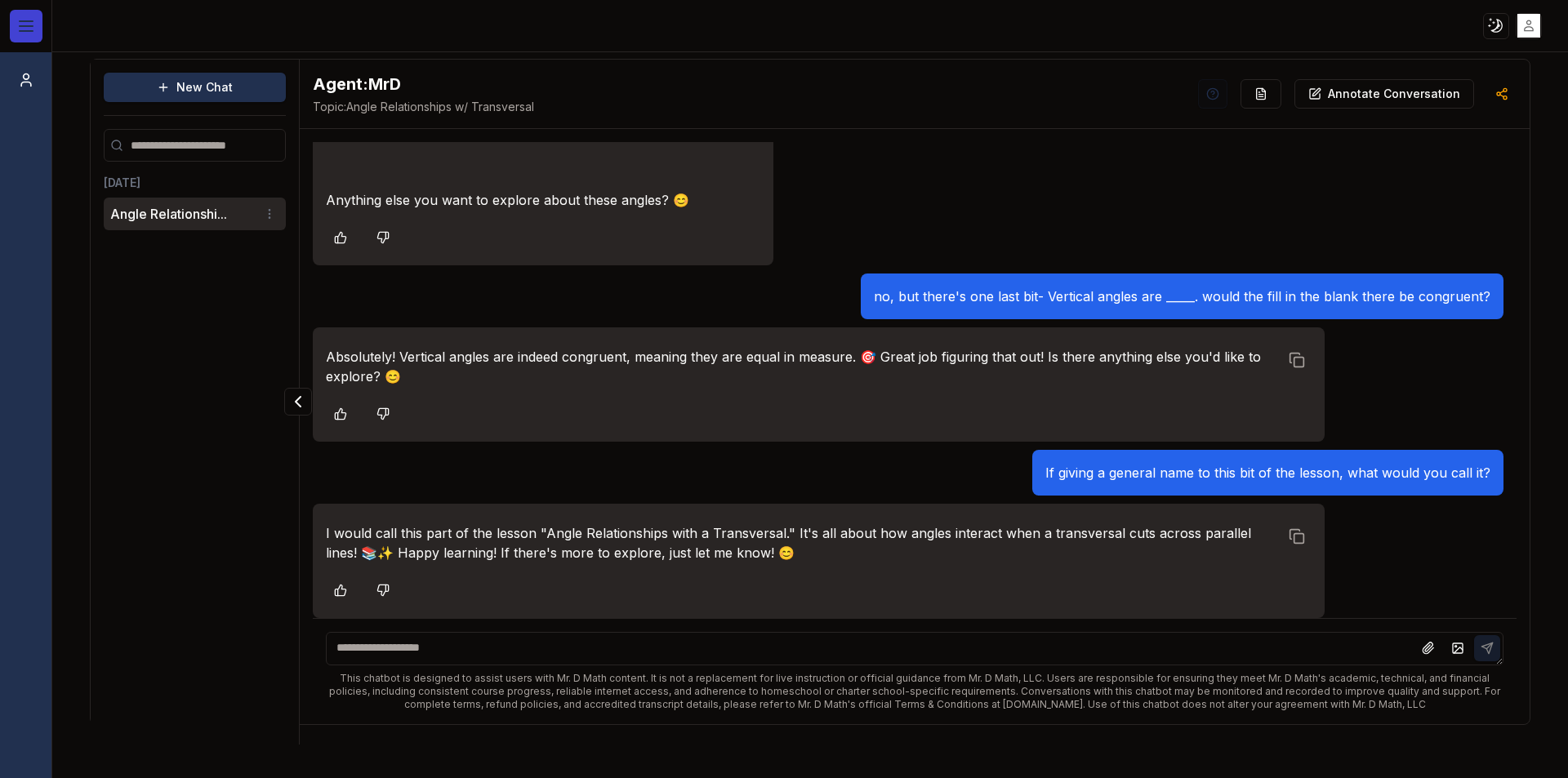
click at [21, 31] on line at bounding box center [26, 31] width 13 height 0
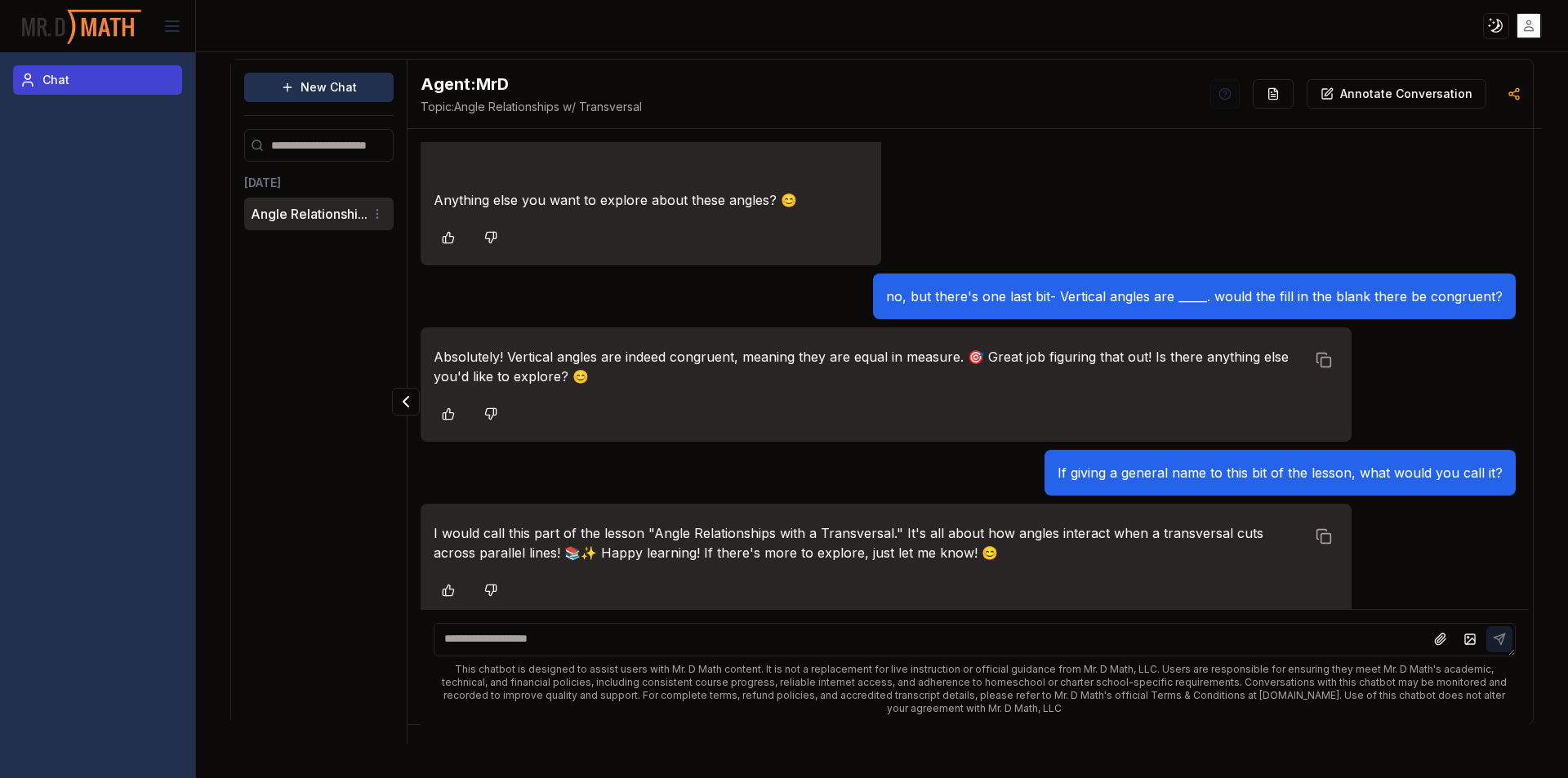
scroll to position [1438, 0]
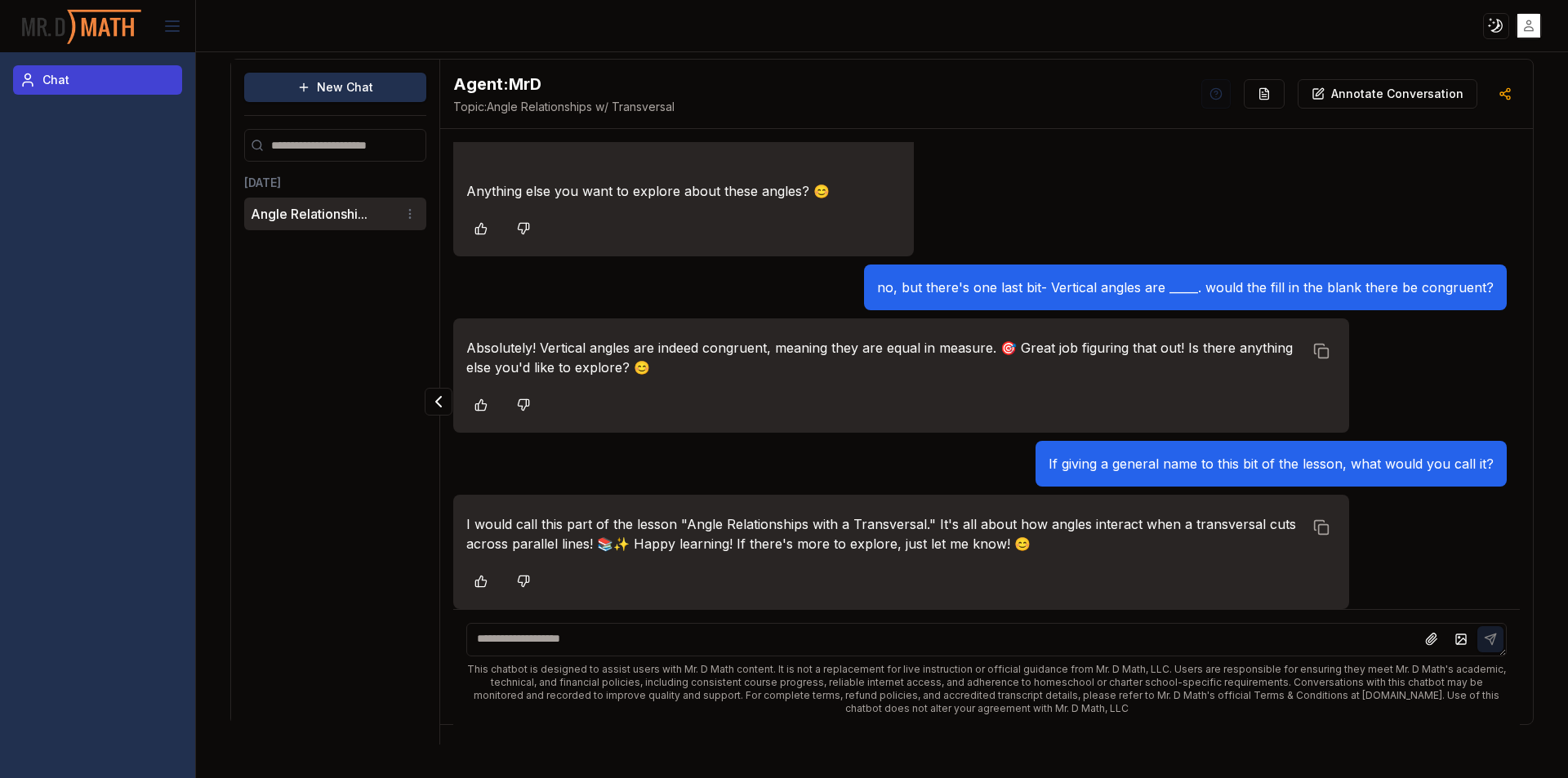
click at [32, 83] on icon at bounding box center [28, 85] width 10 height 4
